Goal: Information Seeking & Learning: Learn about a topic

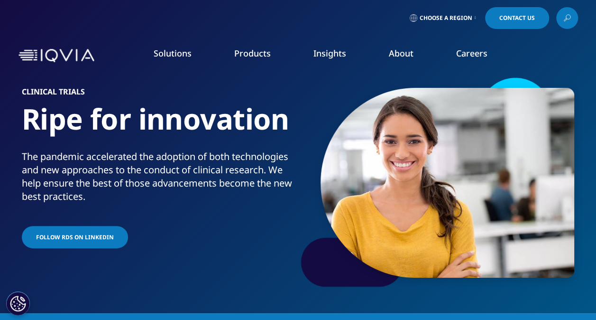
scroll to position [47, 0]
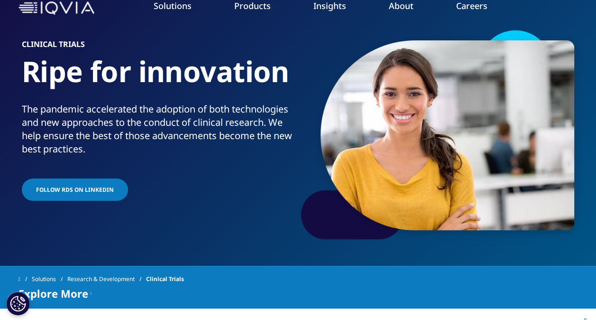
drag, startPoint x: 74, startPoint y: 125, endPoint x: 129, endPoint y: 38, distance: 102.5
click at [129, 38] on div "Primary" at bounding box center [298, 34] width 596 height 9
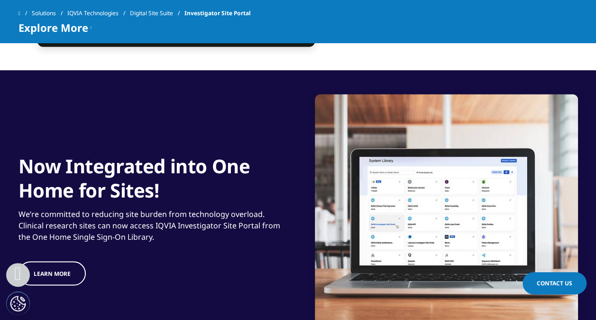
scroll to position [759, 0]
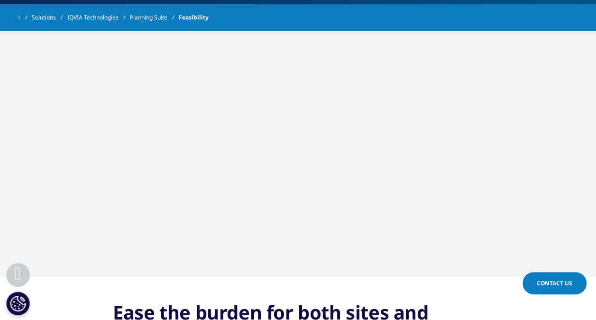
scroll to position [190, 0]
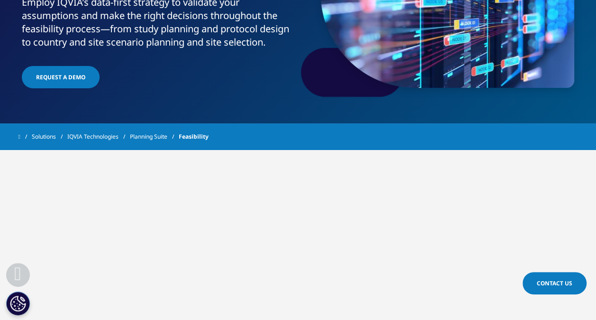
click at [157, 137] on link "Planning Suite" at bounding box center [154, 136] width 49 height 17
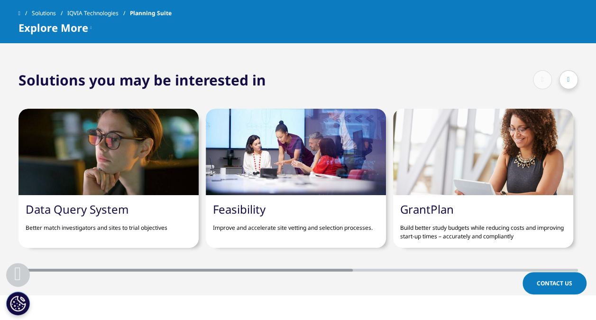
scroll to position [1565, 0]
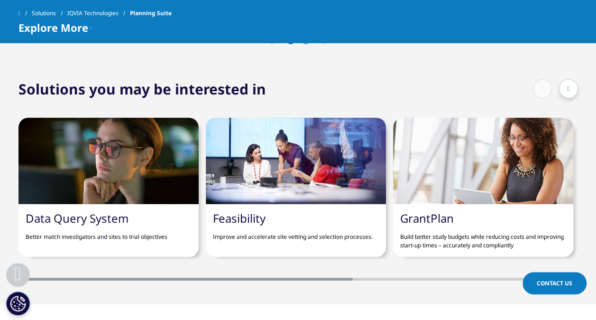
click at [376, 279] on div at bounding box center [299, 279] width 560 height 3
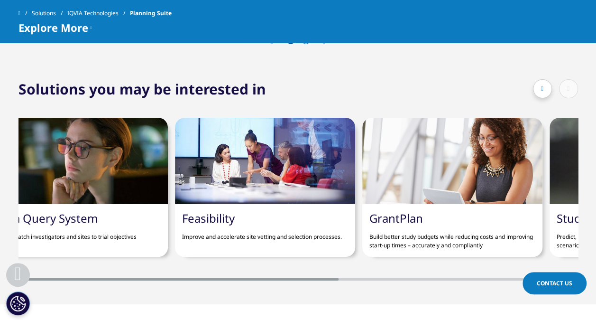
scroll to position [0, 0]
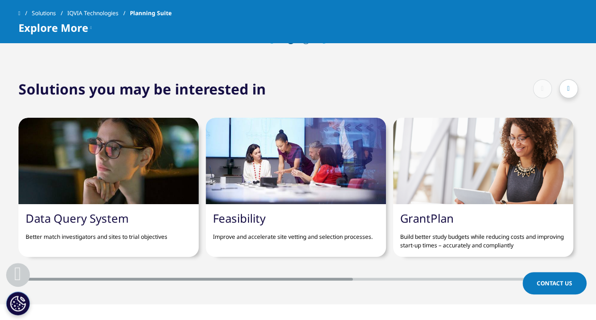
drag, startPoint x: 408, startPoint y: 277, endPoint x: 184, endPoint y: 280, distance: 224.9
click at [184, 280] on section "Solutions you may be interested in Data Query System Better match investigators…" at bounding box center [298, 191] width 596 height 225
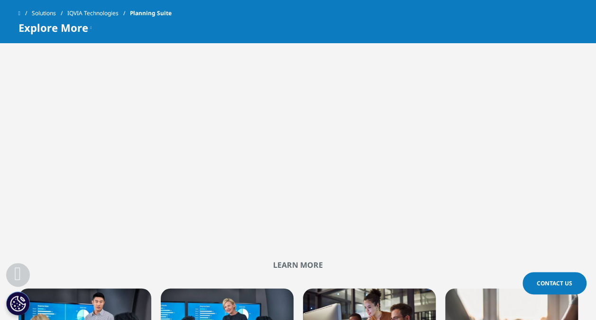
scroll to position [1044, 0]
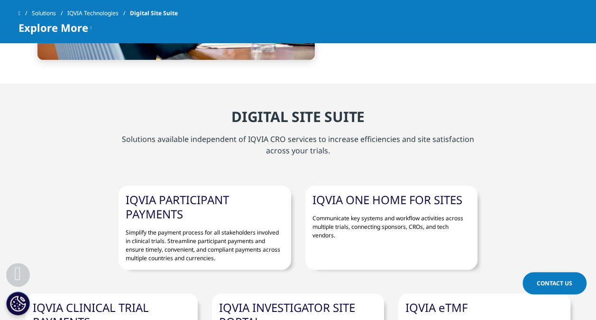
scroll to position [569, 0]
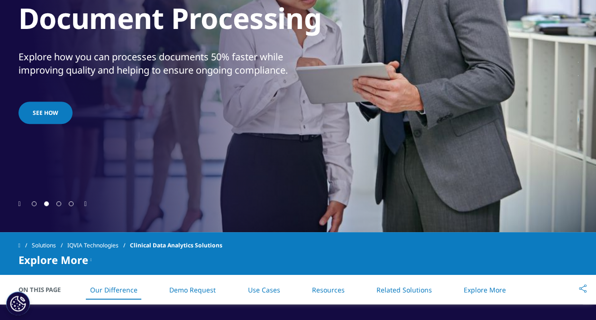
scroll to position [332, 0]
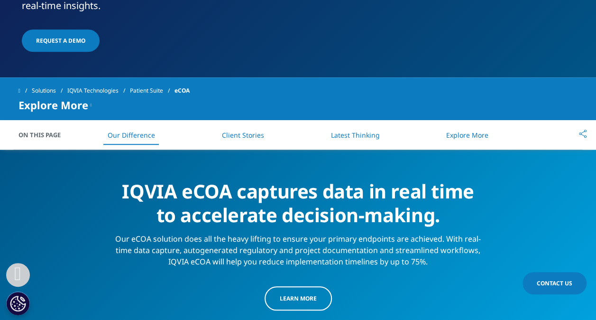
scroll to position [332, 0]
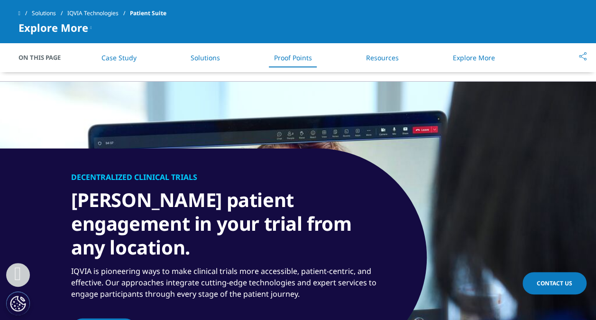
scroll to position [1376, 0]
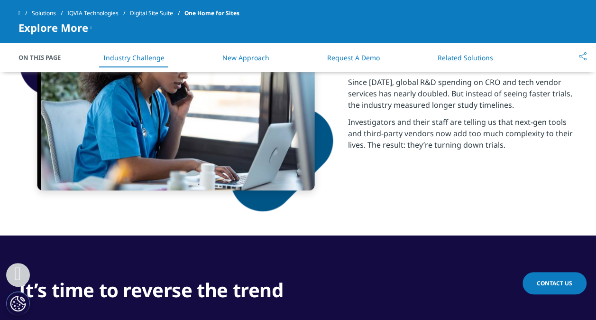
scroll to position [474, 0]
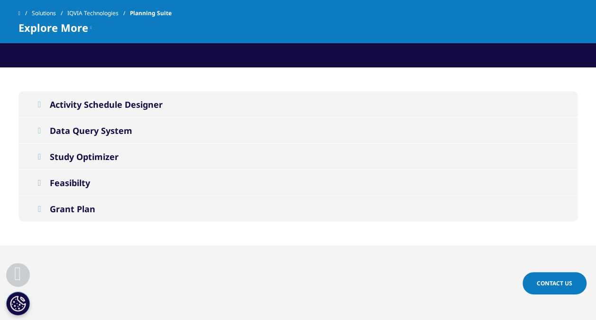
scroll to position [854, 0]
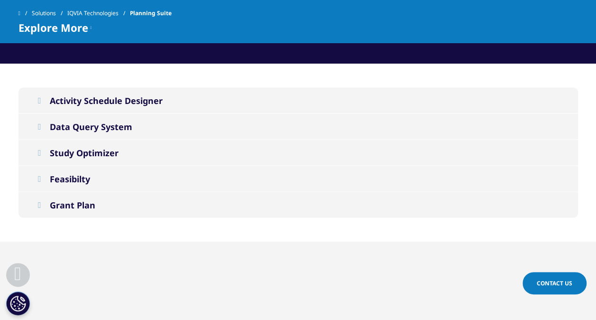
click at [90, 176] on div "Feasibilty" at bounding box center [70, 178] width 40 height 11
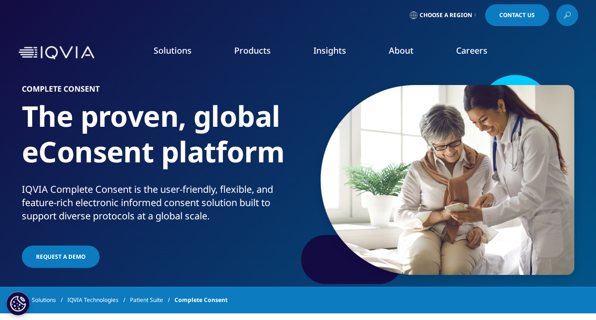
scroll to position [47, 0]
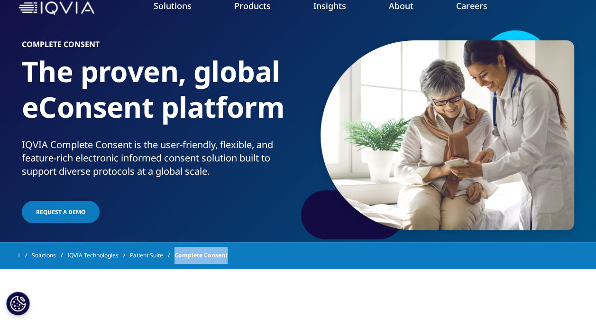
drag, startPoint x: 238, startPoint y: 252, endPoint x: 184, endPoint y: 254, distance: 54.1
click at [184, 254] on div "Solutions IQVIA Technologies Patient Suite Complete Consent" at bounding box center [299, 255] width 560 height 17
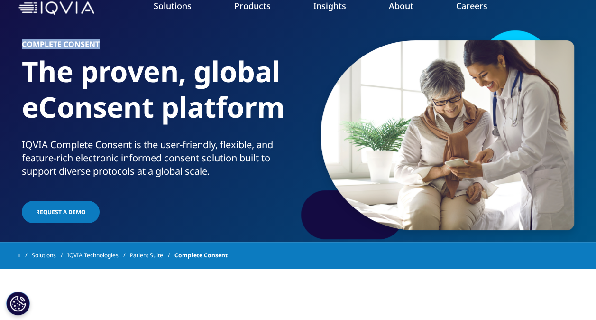
drag, startPoint x: 109, startPoint y: 42, endPoint x: 17, endPoint y: 41, distance: 92.5
click at [17, 41] on section "Complete Consent The proven, global eConsent platform IQVIA Complete Consent is…" at bounding box center [298, 97] width 596 height 289
copy h6 "Complete Consent"
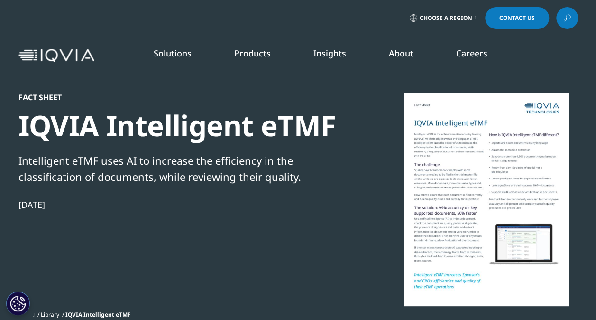
click at [466, 188] on div at bounding box center [486, 199] width 183 height 213
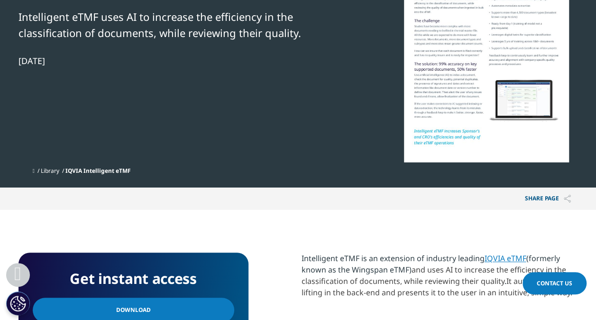
scroll to position [332, 0]
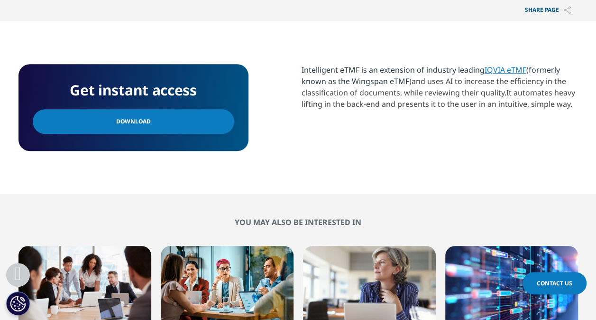
click at [200, 129] on link "Download" at bounding box center [134, 121] width 202 height 25
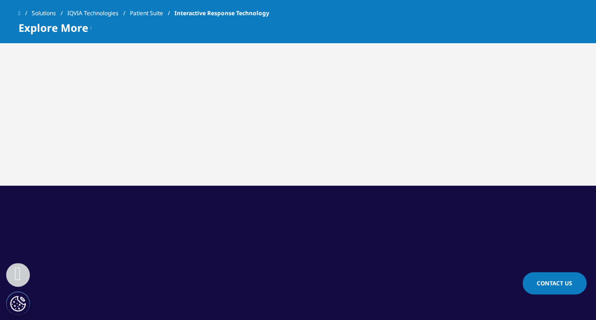
scroll to position [427, 0]
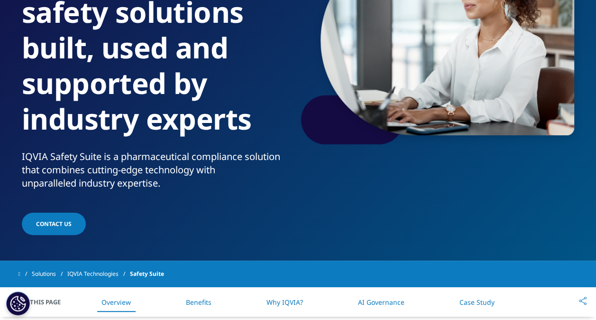
scroll to position [47, 0]
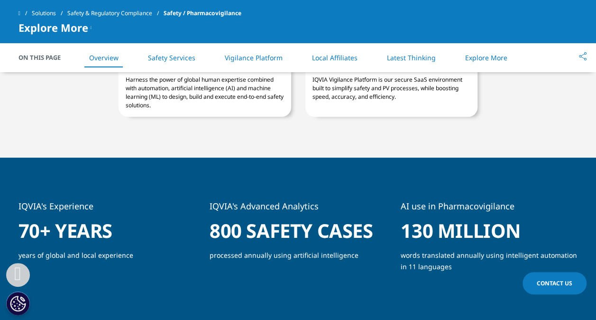
scroll to position [427, 0]
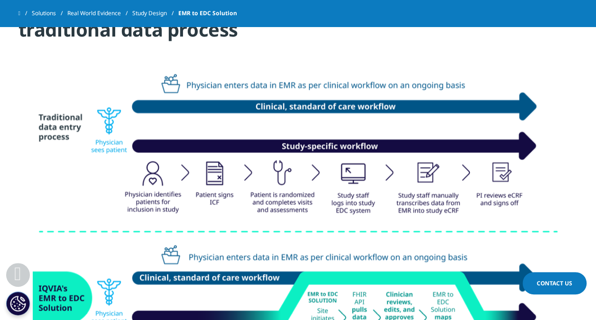
scroll to position [759, 0]
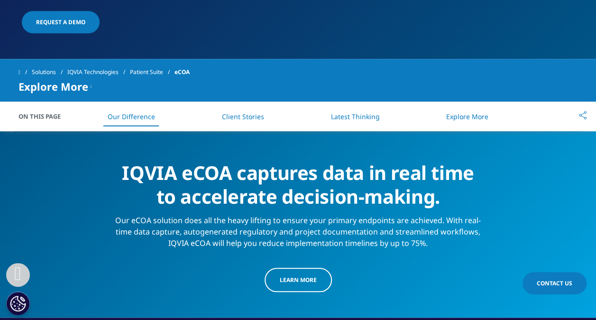
scroll to position [332, 0]
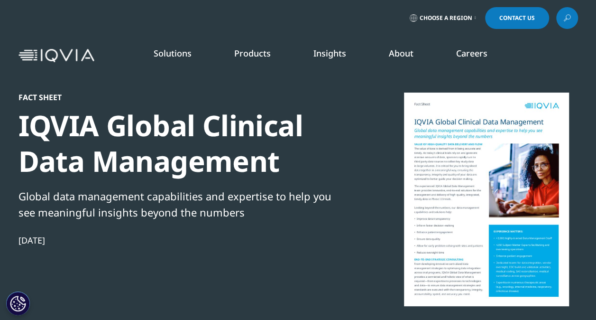
scroll to position [140, 560]
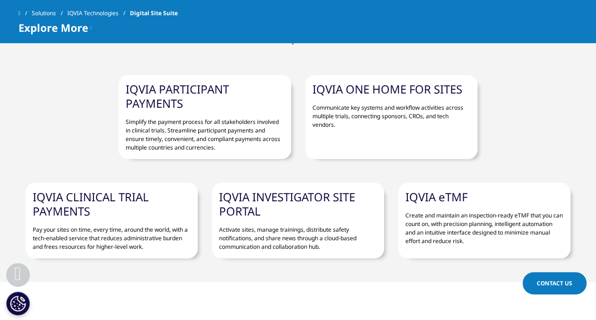
scroll to position [664, 0]
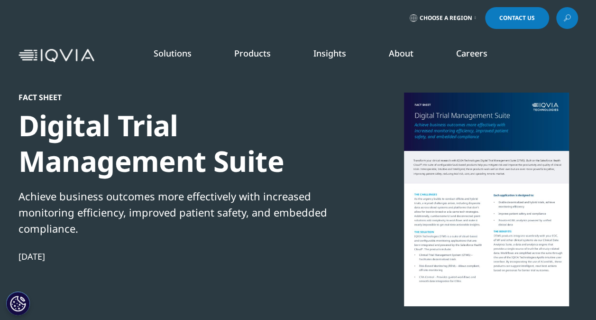
scroll to position [110, 560]
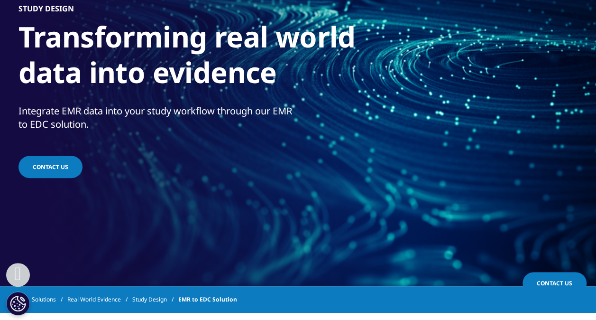
scroll to position [237, 0]
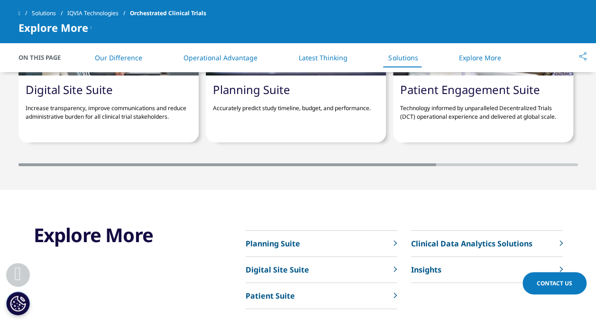
scroll to position [2562, 0]
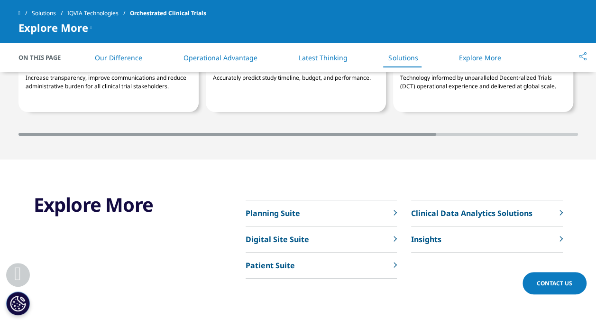
click at [394, 236] on icon at bounding box center [395, 239] width 3 height 6
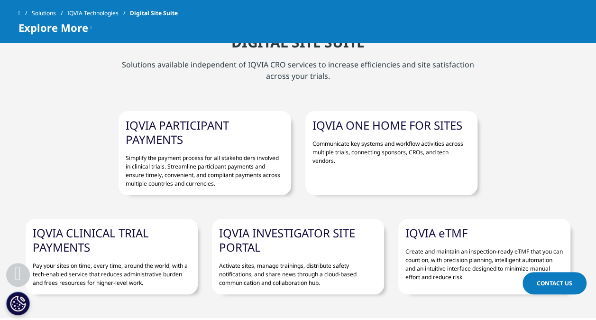
scroll to position [664, 0]
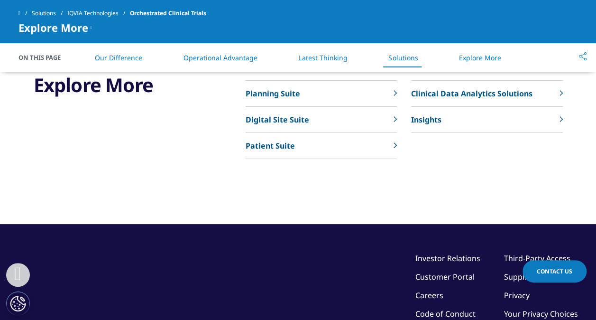
click at [388, 81] on link "Planning Suite" at bounding box center [321, 94] width 151 height 26
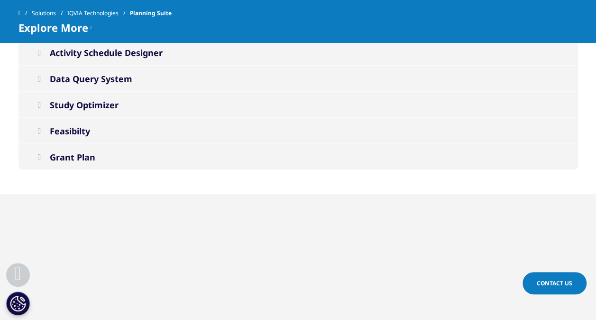
scroll to position [854, 0]
